Goal: Information Seeking & Learning: Check status

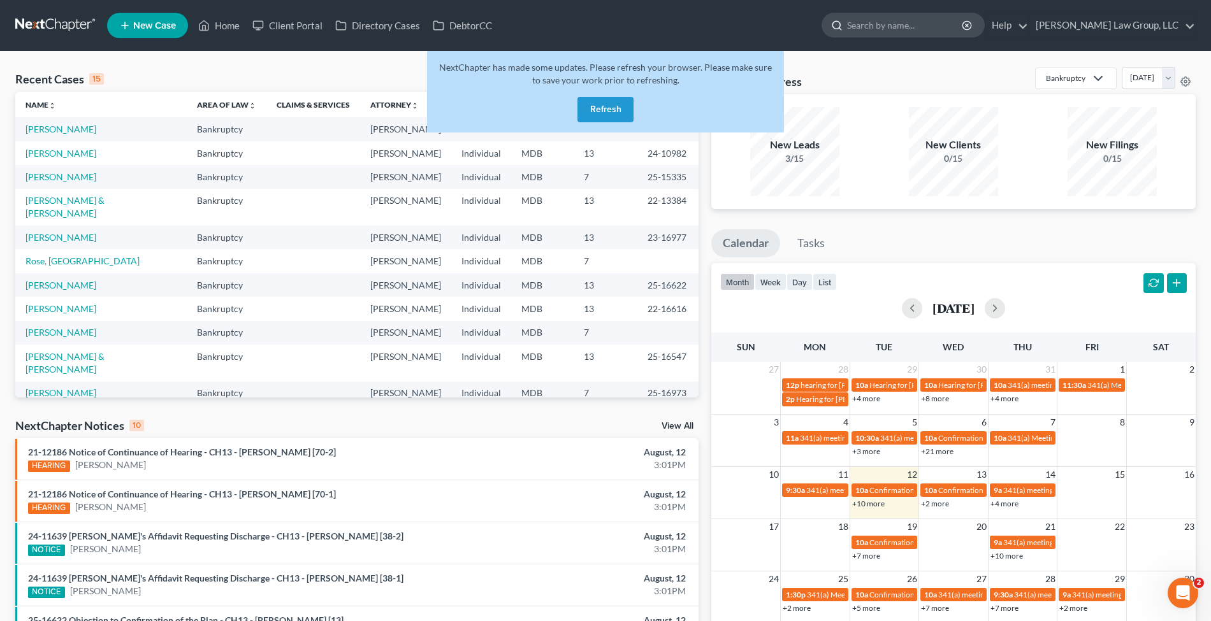
click at [920, 35] on input "search" at bounding box center [905, 25] width 117 height 24
type input "tmara"
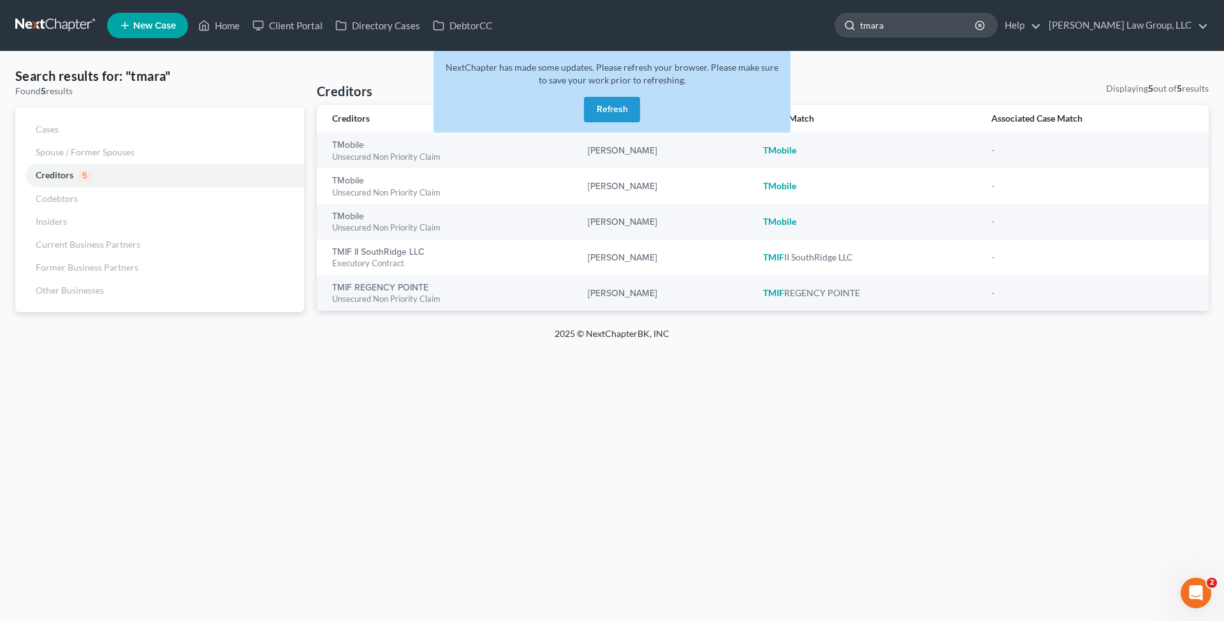
click at [911, 24] on input "tmara" at bounding box center [918, 25] width 117 height 24
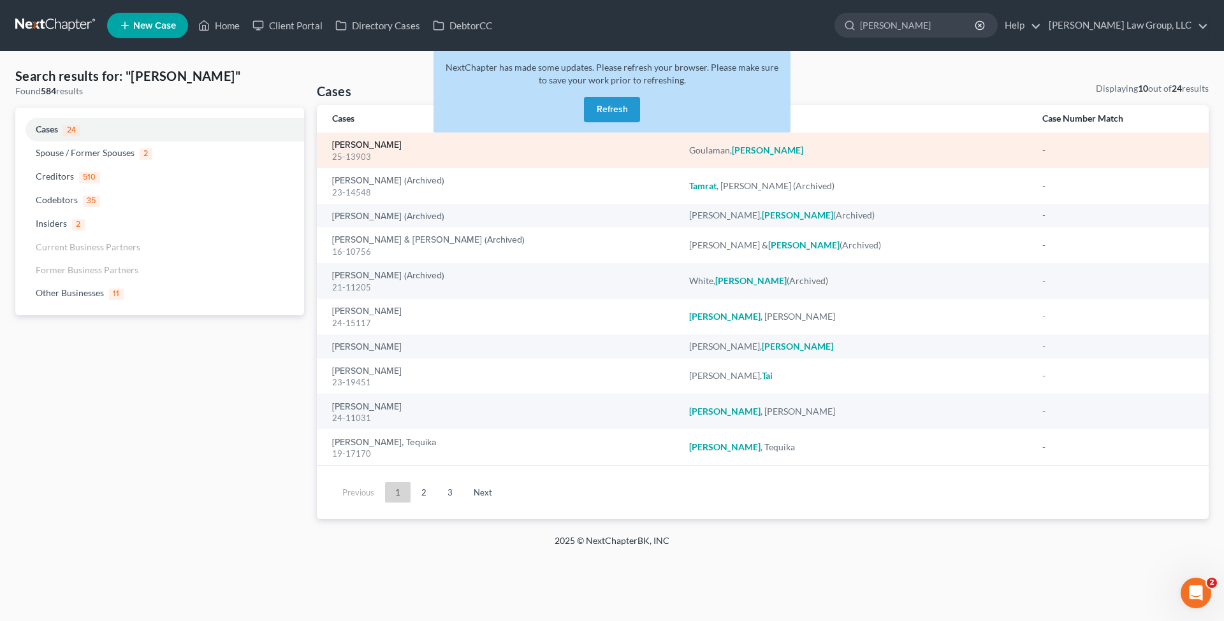
type input "[PERSON_NAME]"
click at [358, 144] on link "[PERSON_NAME]" at bounding box center [366, 145] width 69 height 9
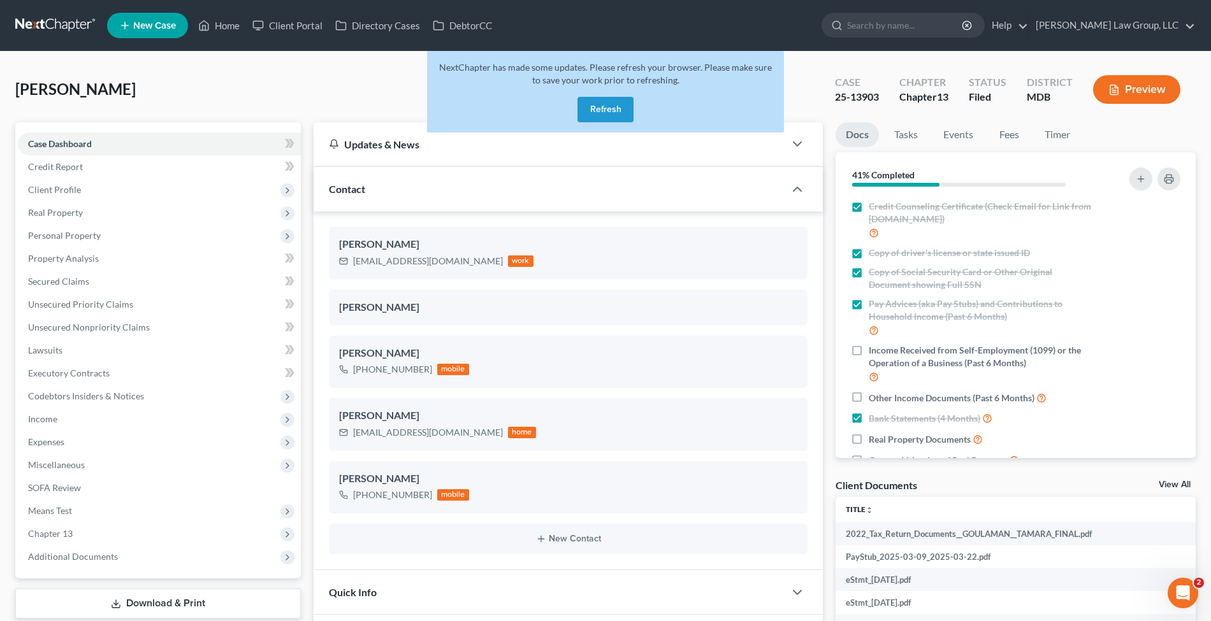
click at [876, 101] on div "25-13903" at bounding box center [857, 97] width 44 height 15
copy div "25-13903"
click at [99, 545] on span "Additional Documents" at bounding box center [159, 556] width 283 height 23
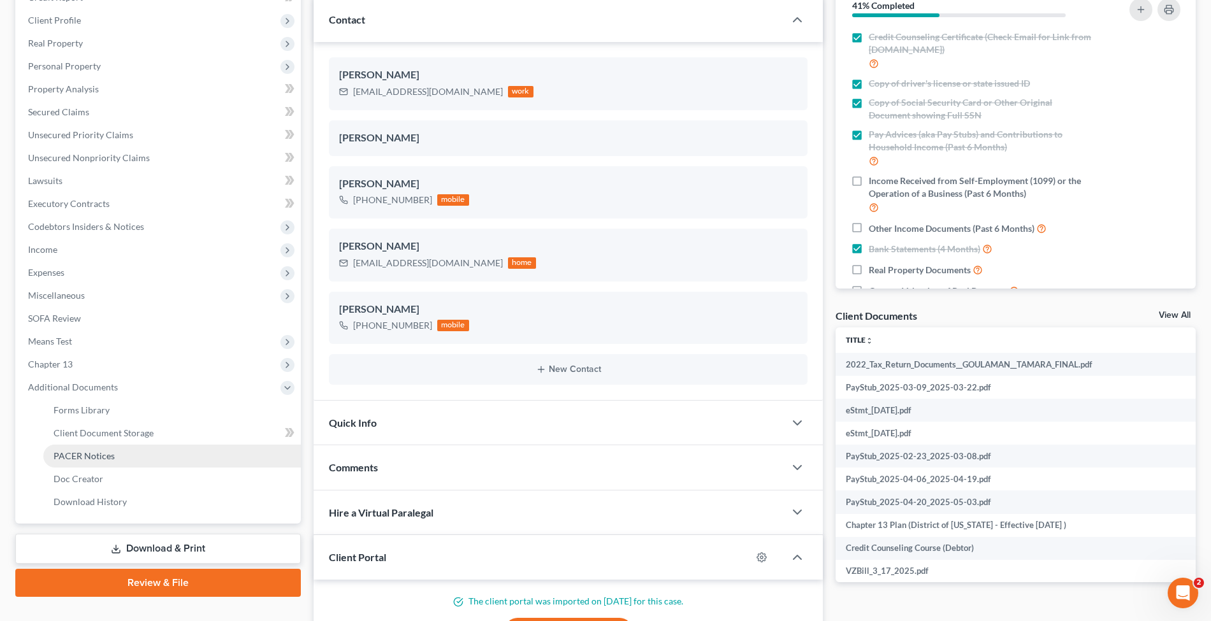
click at [102, 456] on span "PACER Notices" at bounding box center [84, 456] width 61 height 11
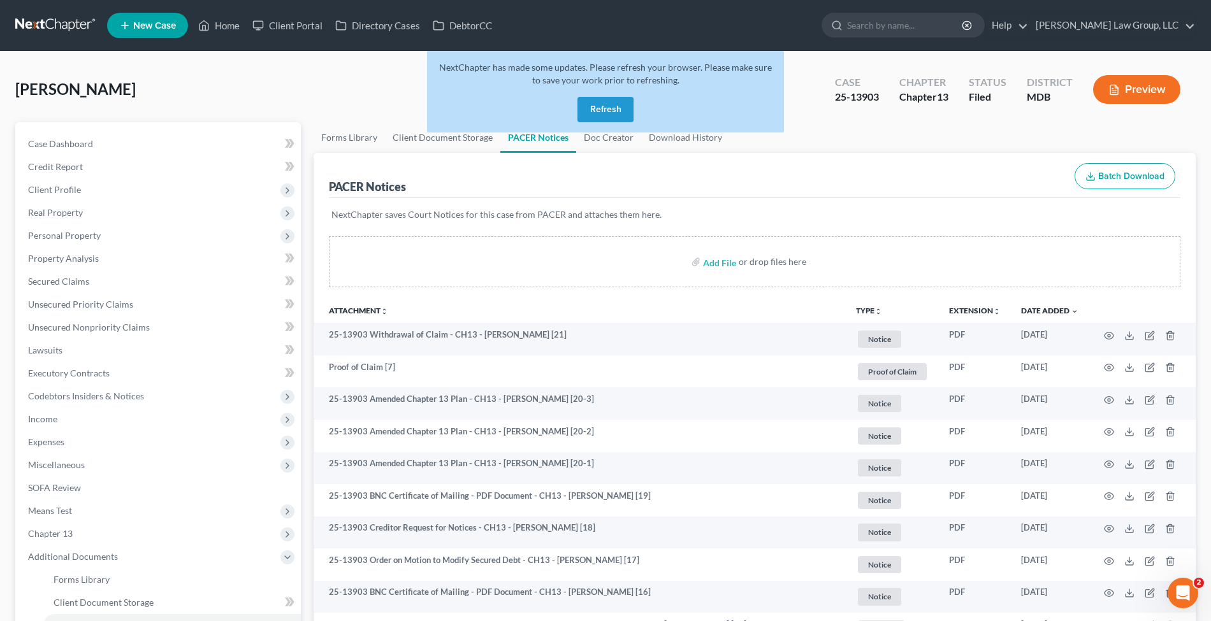
click at [599, 117] on button "Refresh" at bounding box center [605, 109] width 56 height 25
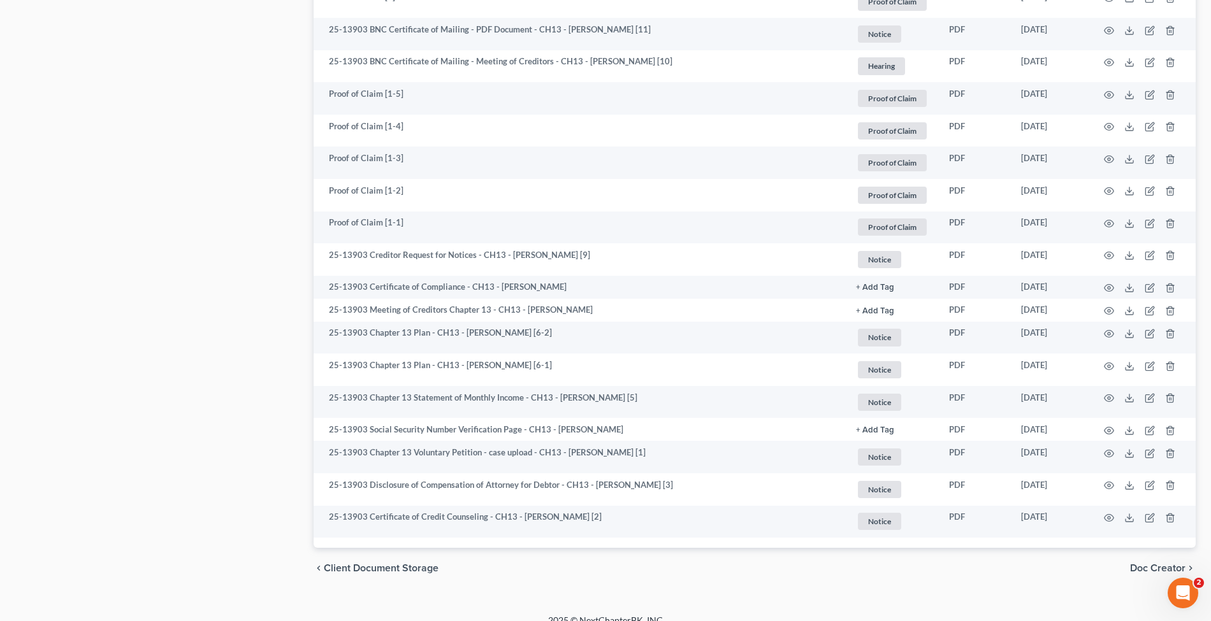
scroll to position [1526, 0]
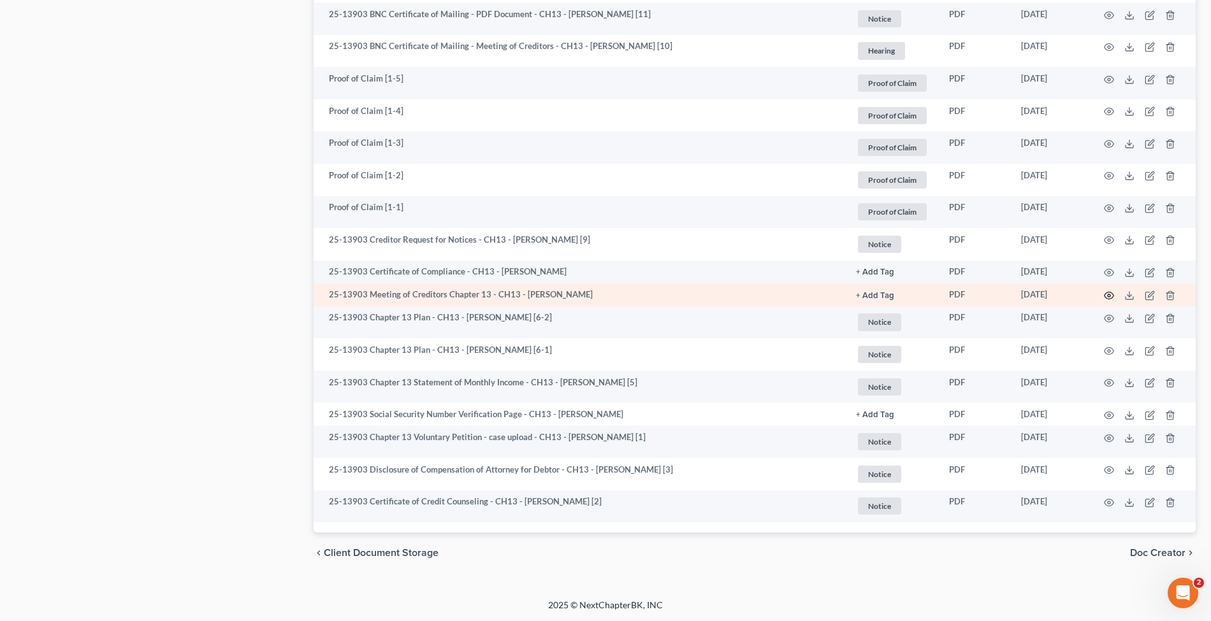
click at [1104, 294] on icon "button" at bounding box center [1109, 296] width 10 height 10
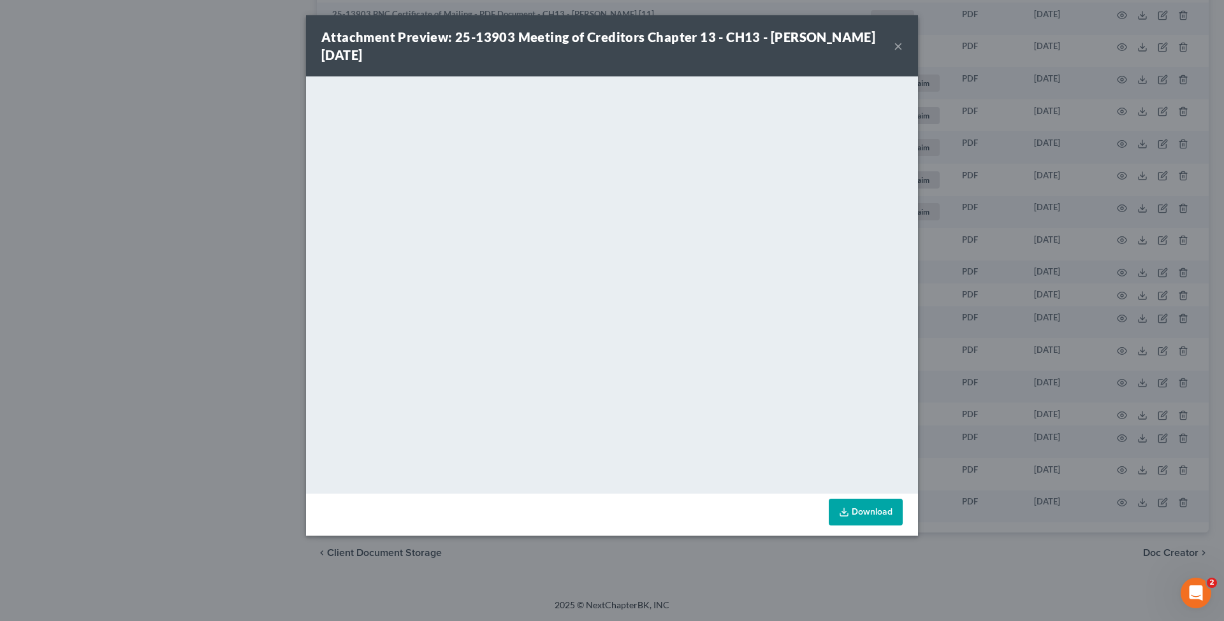
click at [1, 135] on div "Attachment Preview: 25-13903 Meeting of Creditors Chapter 13 - CH13 - Tamara Go…" at bounding box center [612, 310] width 1224 height 621
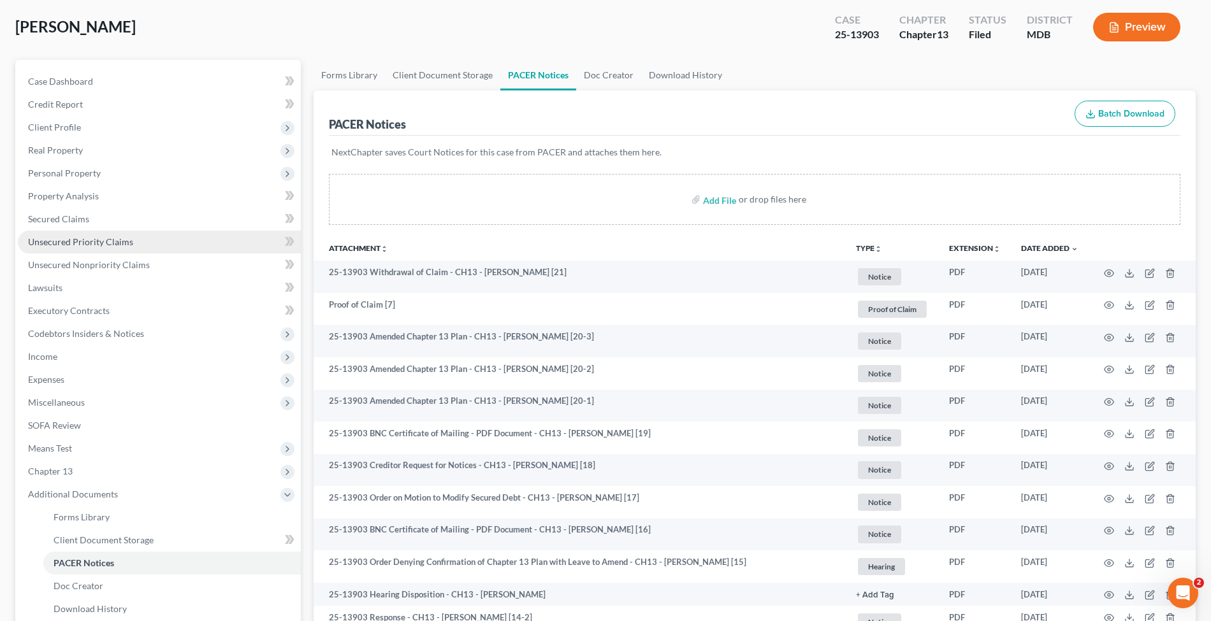
scroll to position [0, 0]
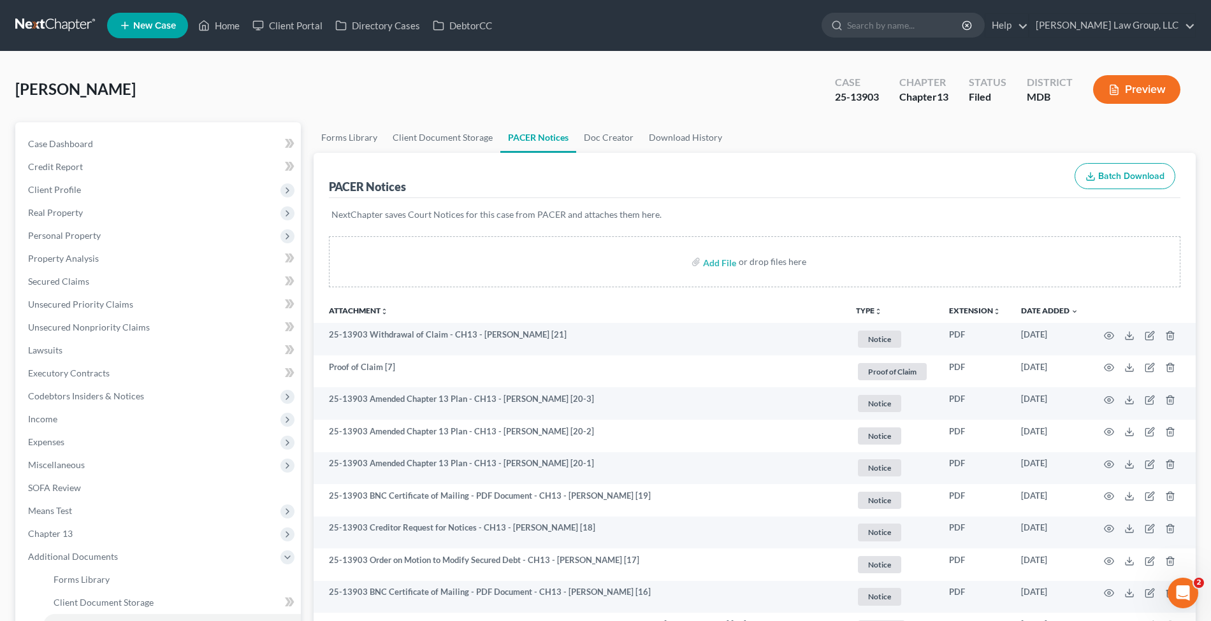
click at [47, 18] on link at bounding box center [56, 25] width 82 height 23
